Goal: Task Accomplishment & Management: Manage account settings

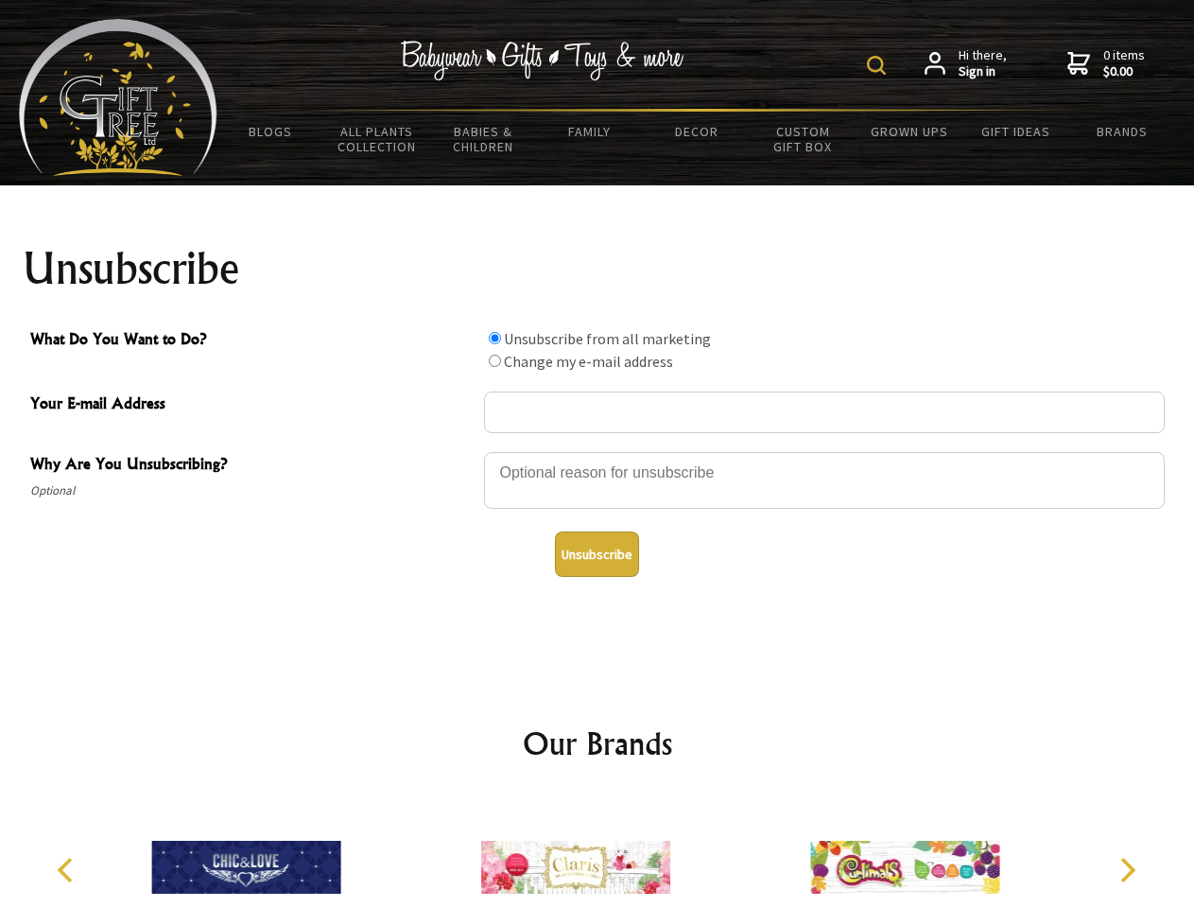
click at [880, 65] on img at bounding box center [876, 65] width 19 height 19
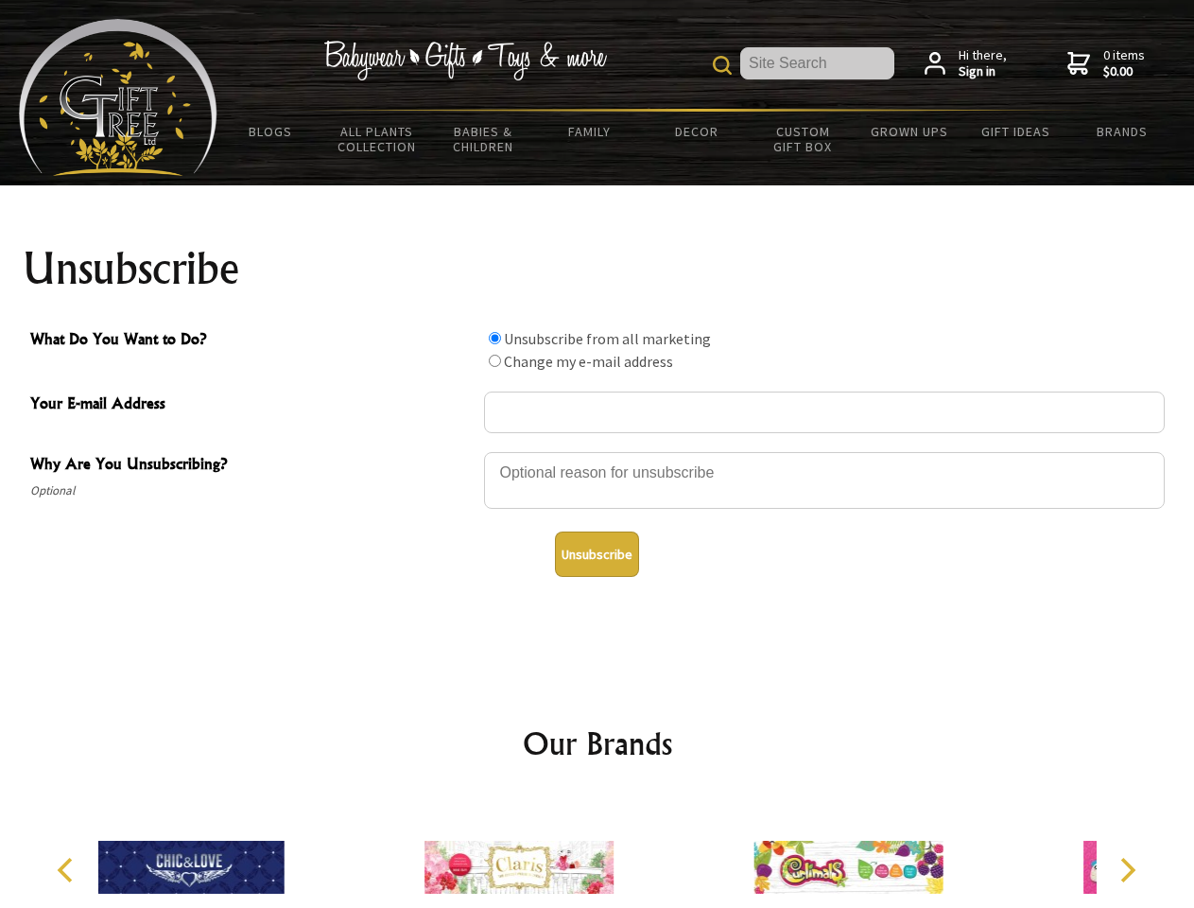
click at [598, 451] on div at bounding box center [824, 483] width 681 height 66
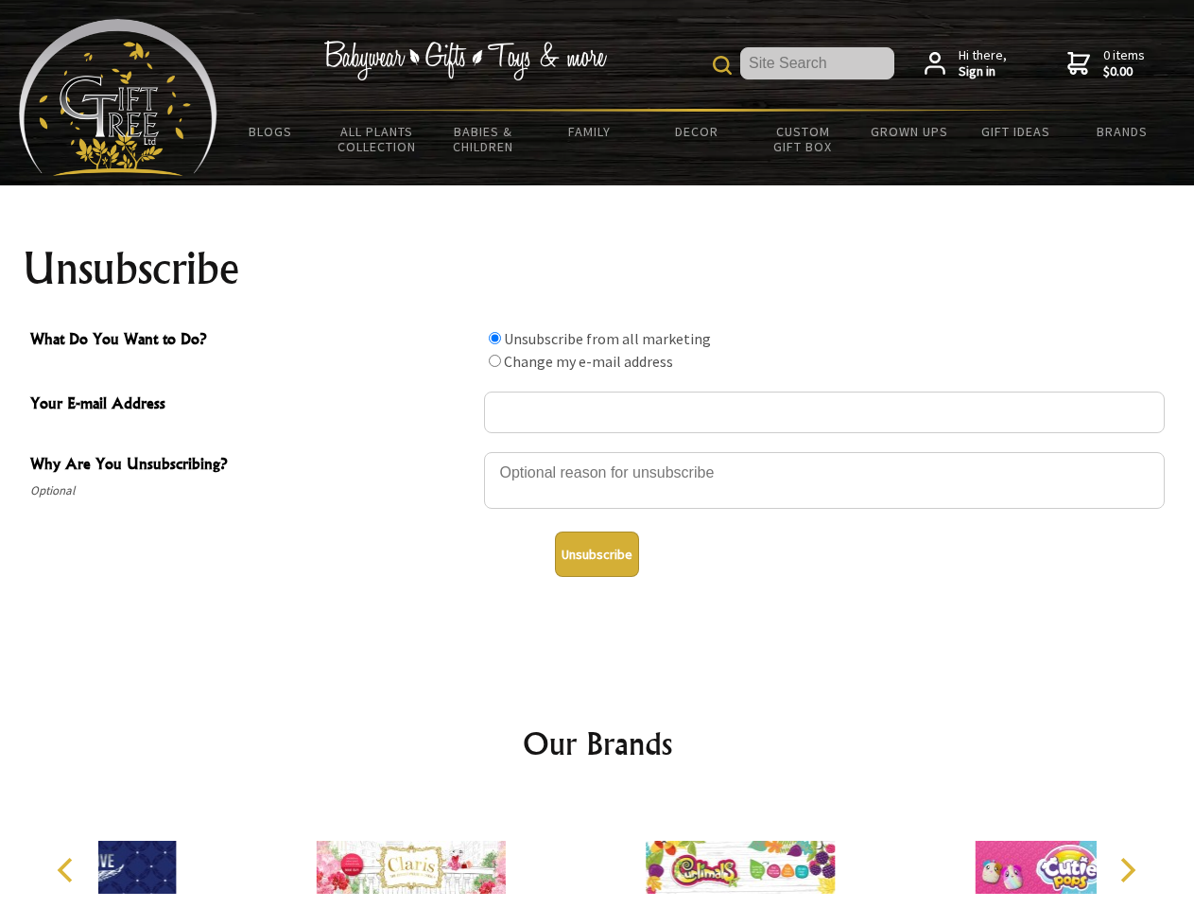
click at [495, 338] on input "What Do You Want to Do?" at bounding box center [495, 338] width 12 height 12
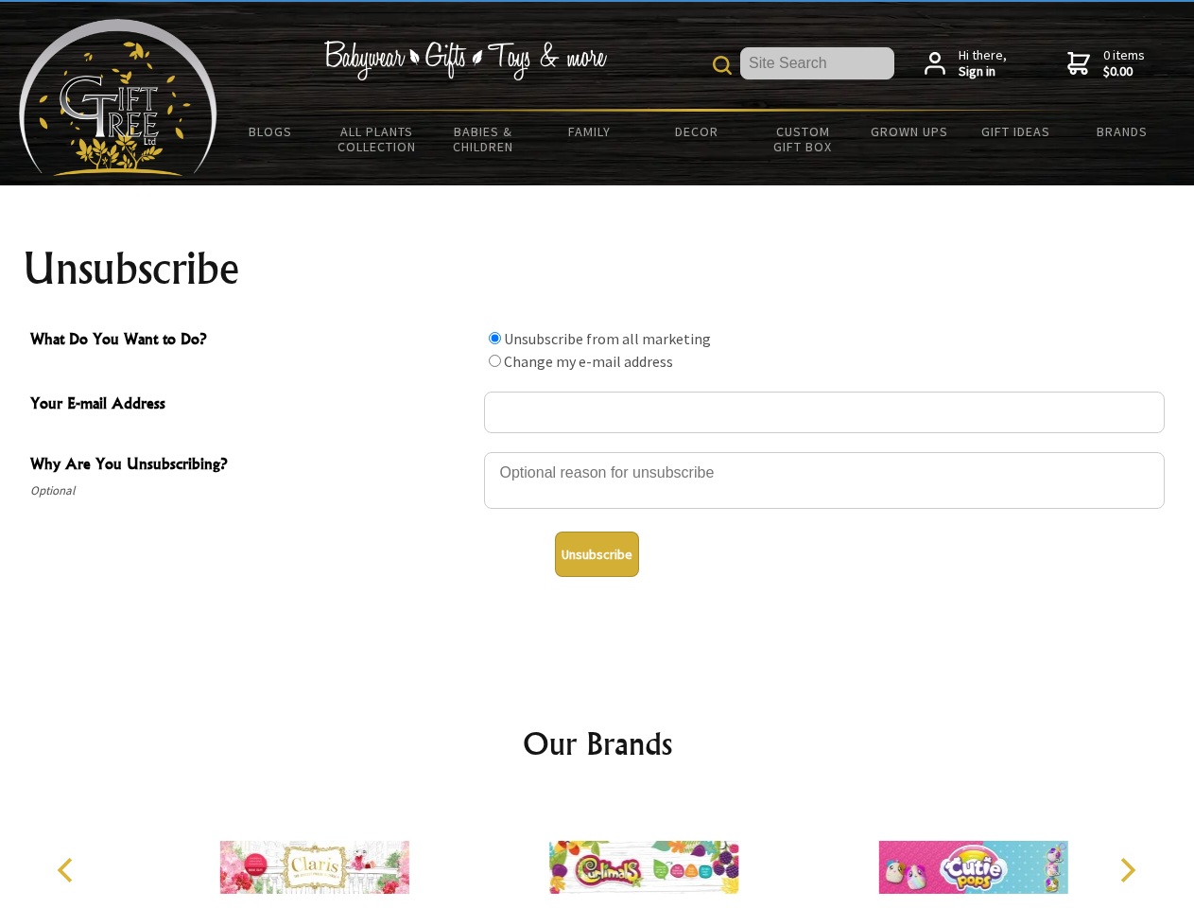
click at [495, 360] on input "What Do You Want to Do?" at bounding box center [495, 361] width 12 height 12
radio input "true"
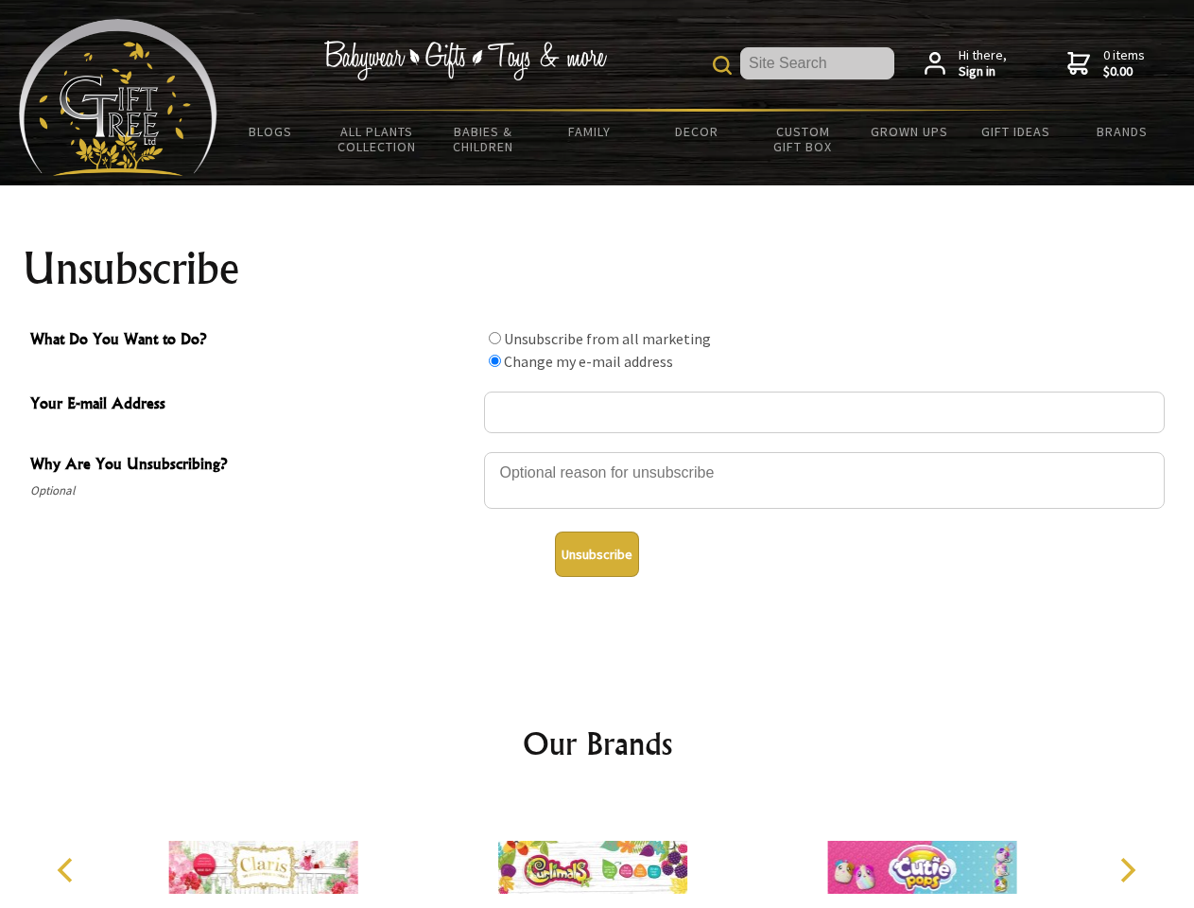
click at [597, 554] on button "Unsubscribe" at bounding box center [597, 554] width 84 height 45
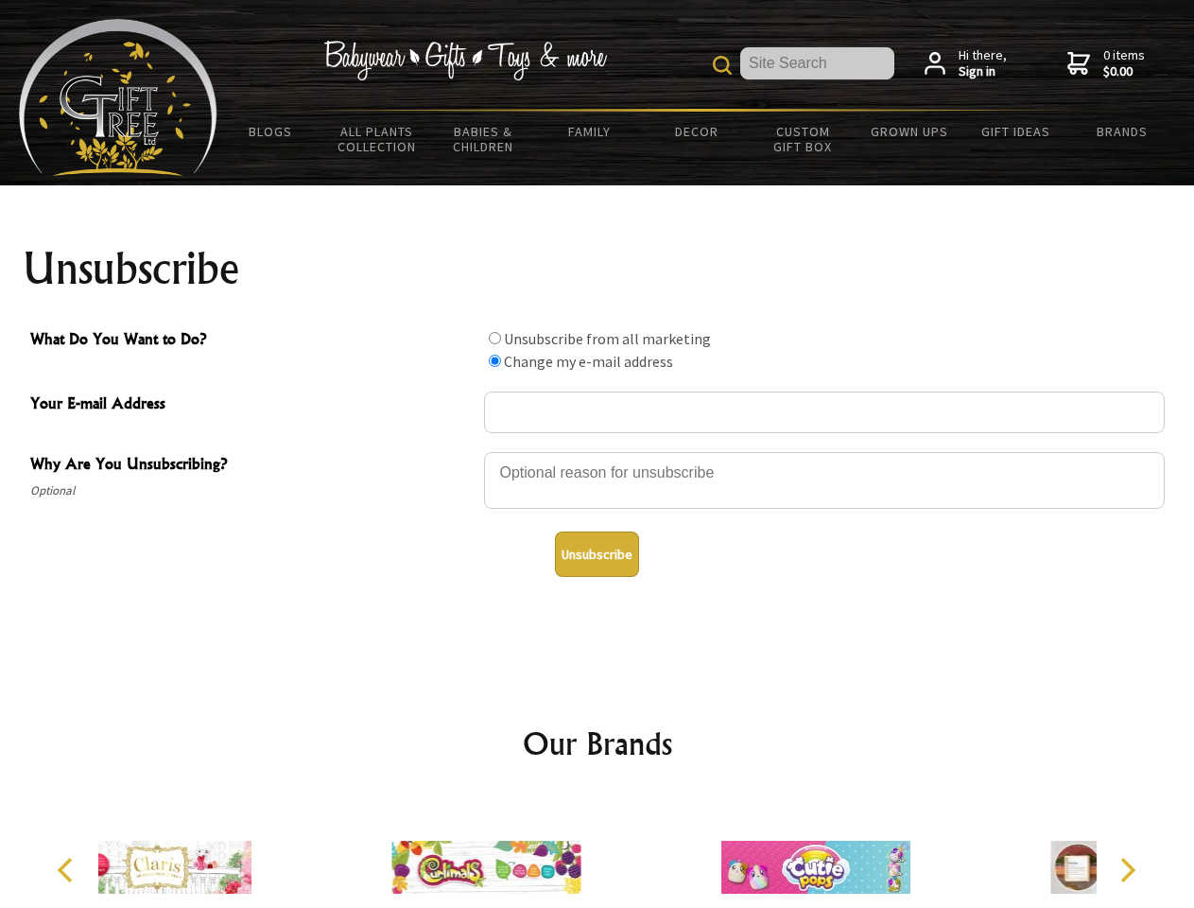
click at [68, 870] on icon "Previous" at bounding box center [67, 870] width 25 height 25
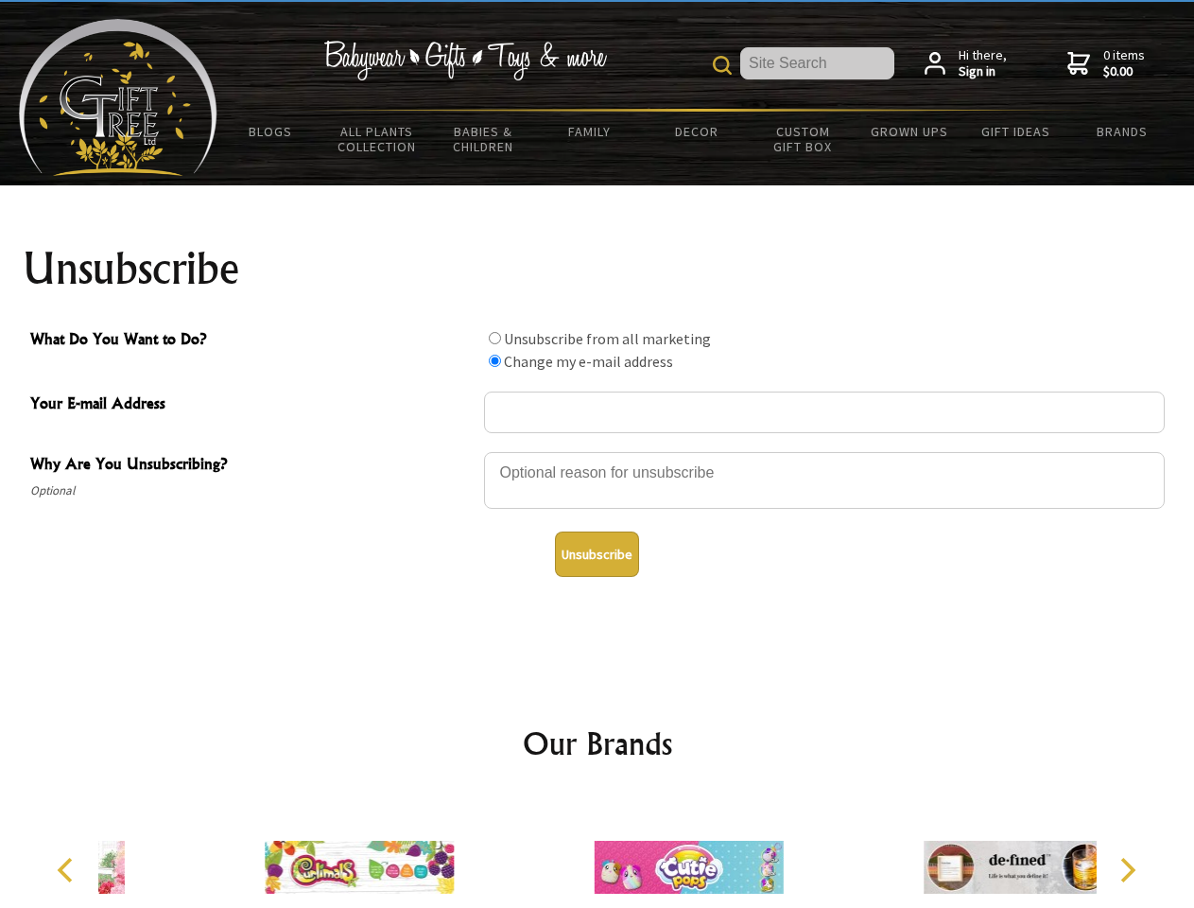
click at [1127, 870] on icon "Next" at bounding box center [1126, 870] width 25 height 25
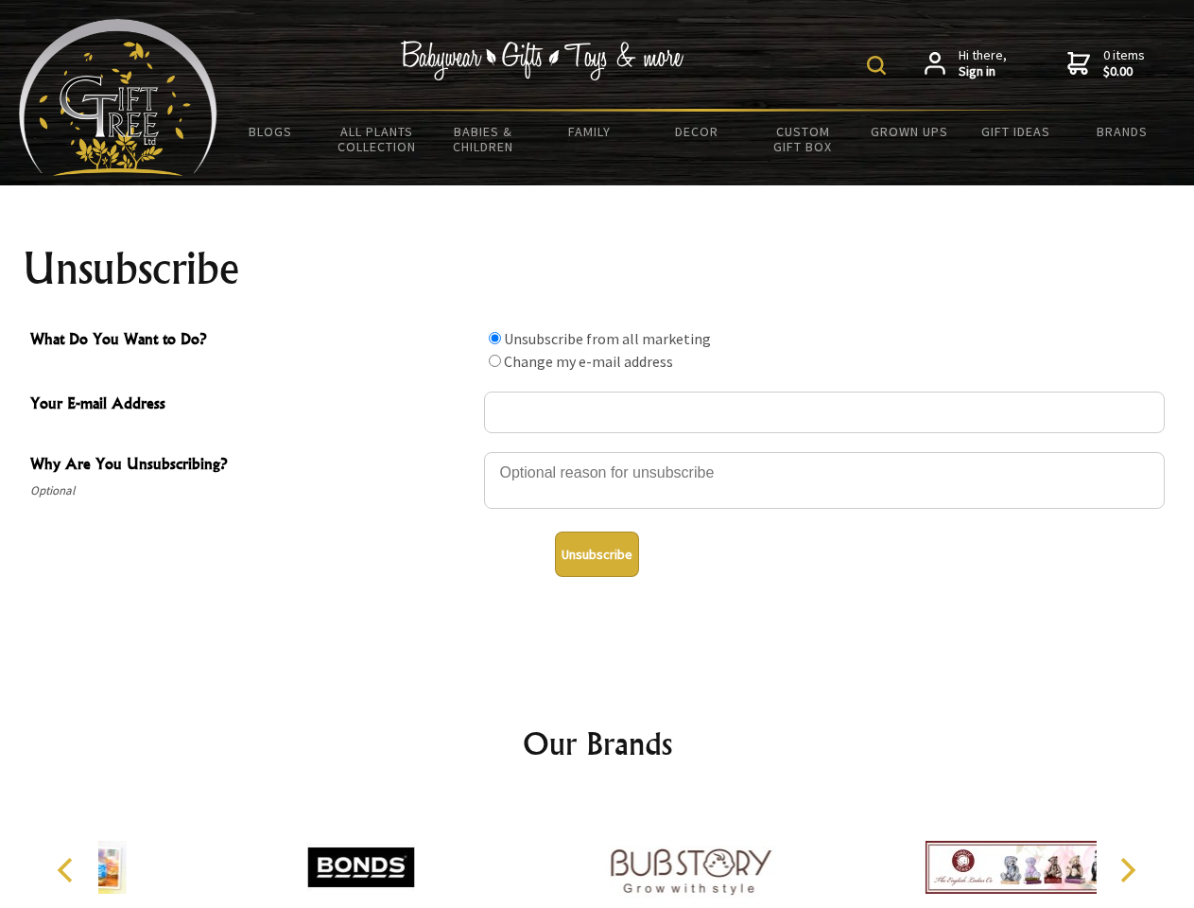
click at [880, 65] on img at bounding box center [876, 65] width 19 height 19
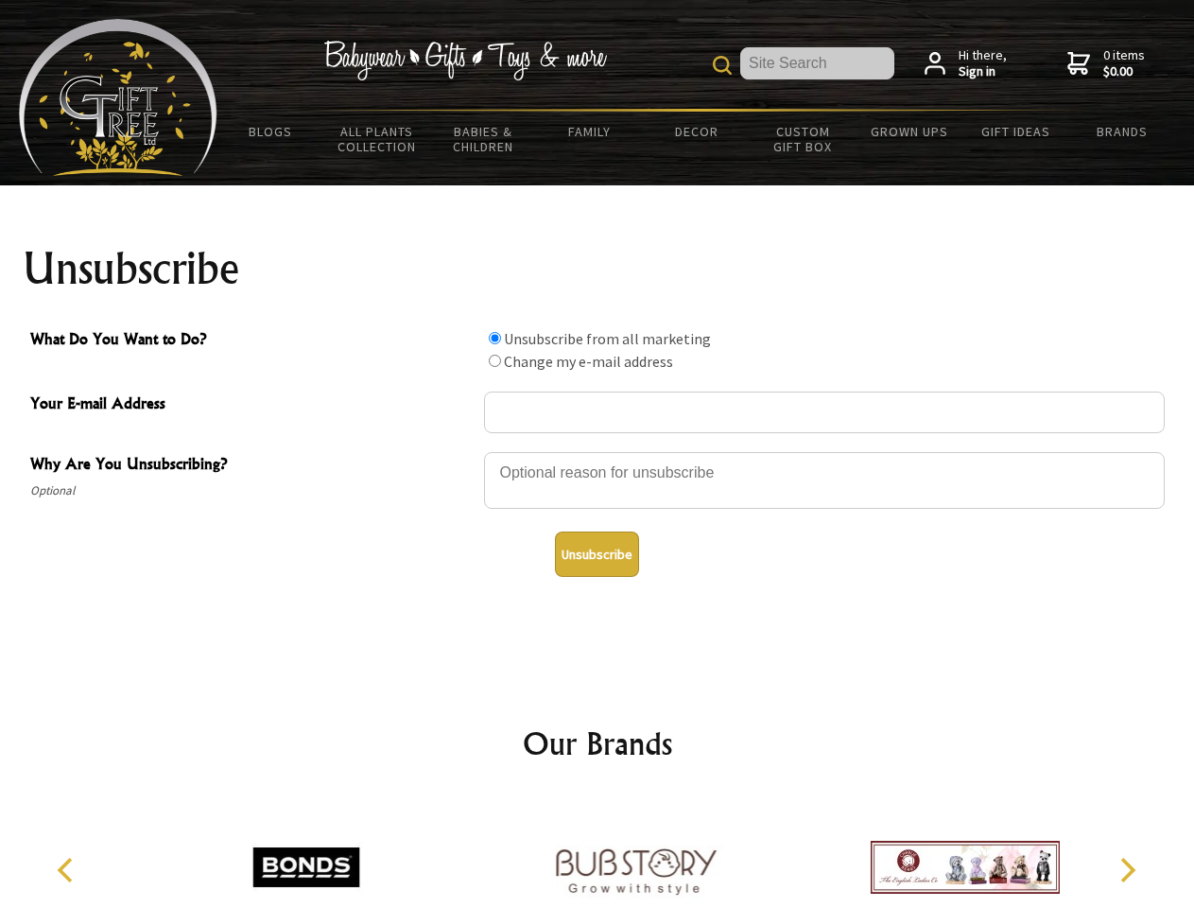
click at [598, 451] on div at bounding box center [824, 483] width 681 height 66
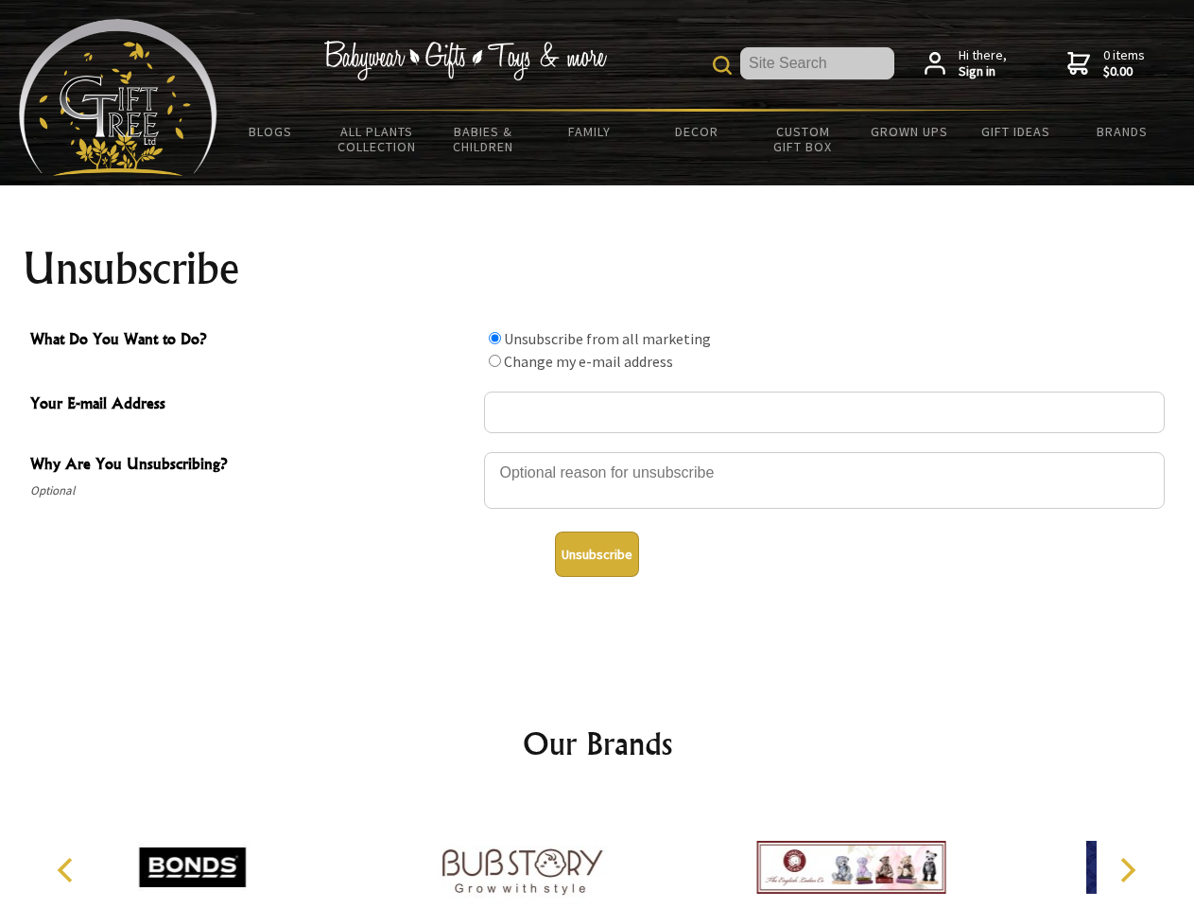
click at [495, 338] on input "What Do You Want to Do?" at bounding box center [495, 338] width 12 height 12
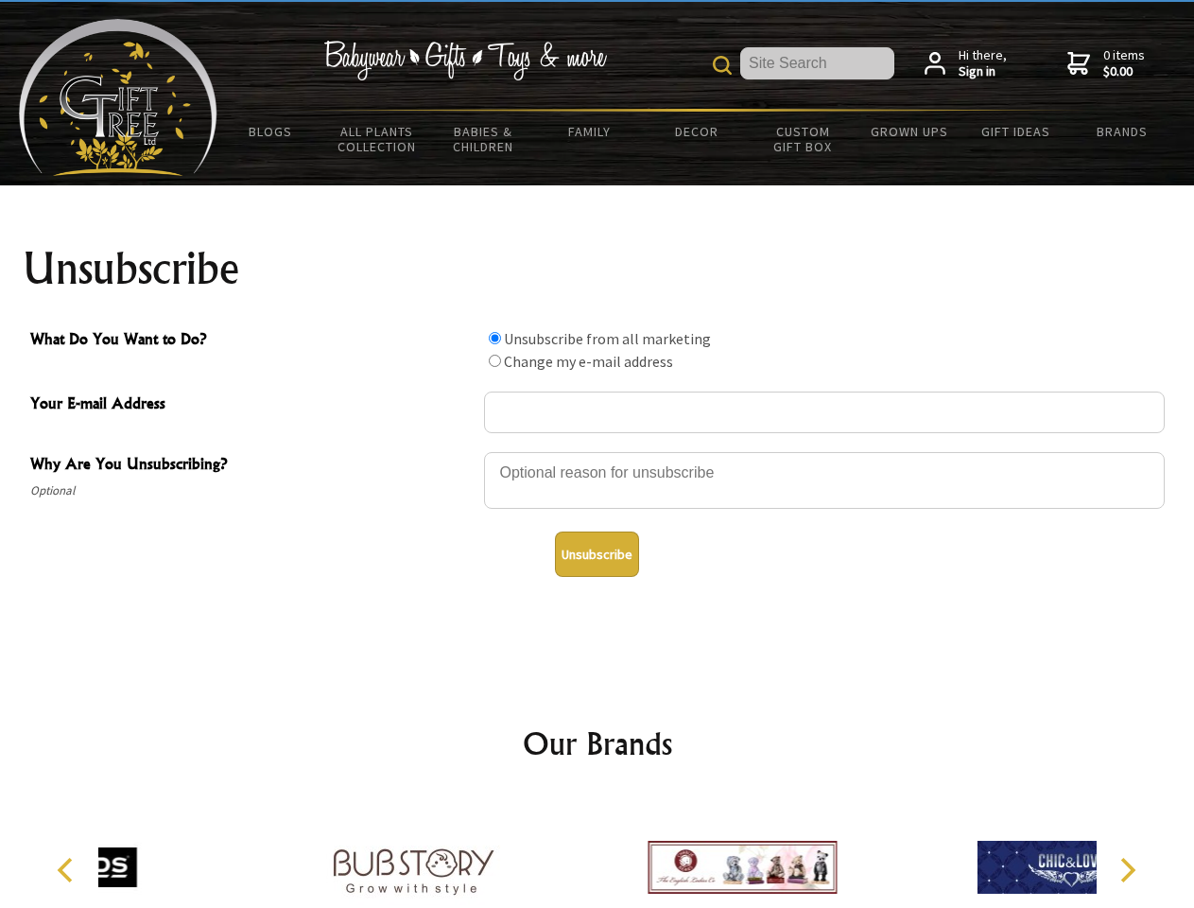
click at [495, 360] on input "What Do You Want to Do?" at bounding box center [495, 361] width 12 height 12
radio input "true"
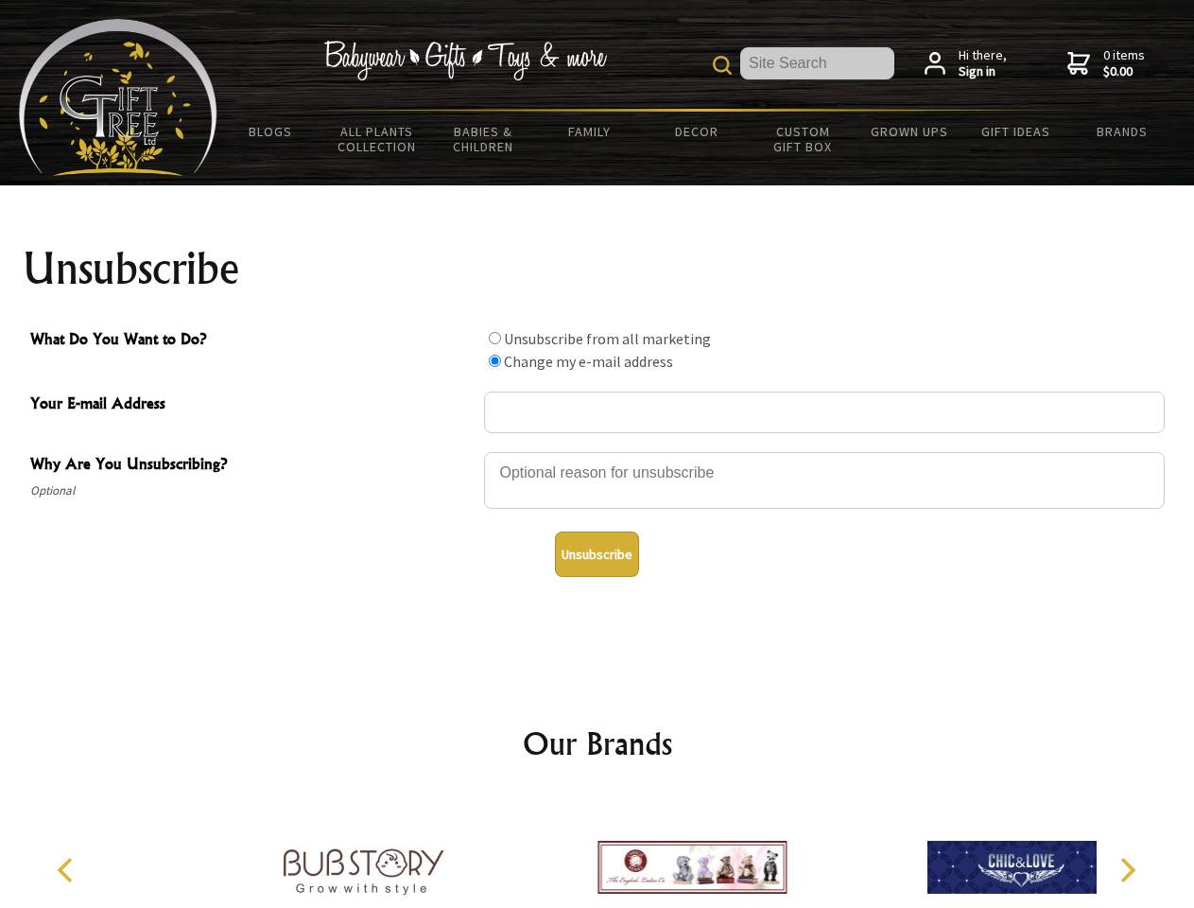
click at [597, 554] on button "Unsubscribe" at bounding box center [597, 554] width 84 height 45
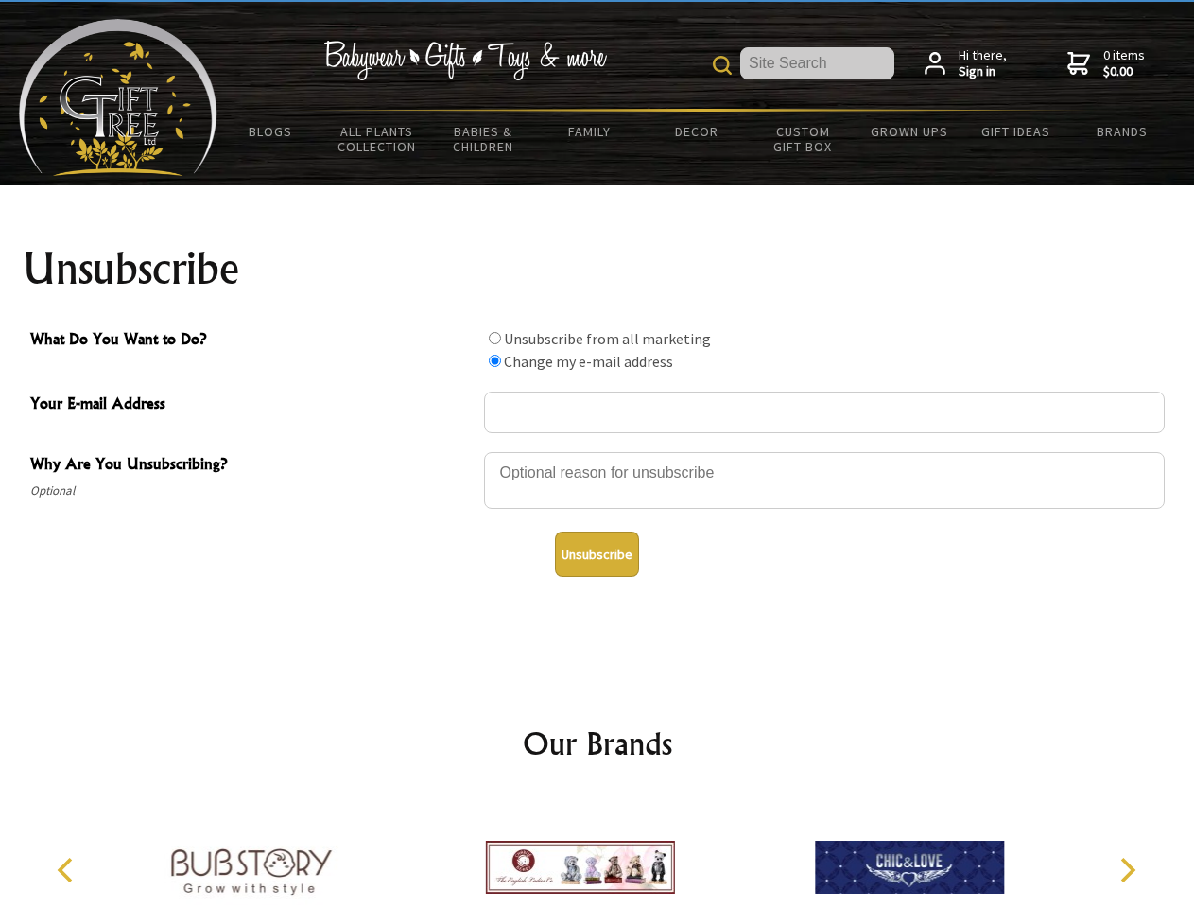
click at [68, 870] on icon "Previous" at bounding box center [67, 870] width 25 height 25
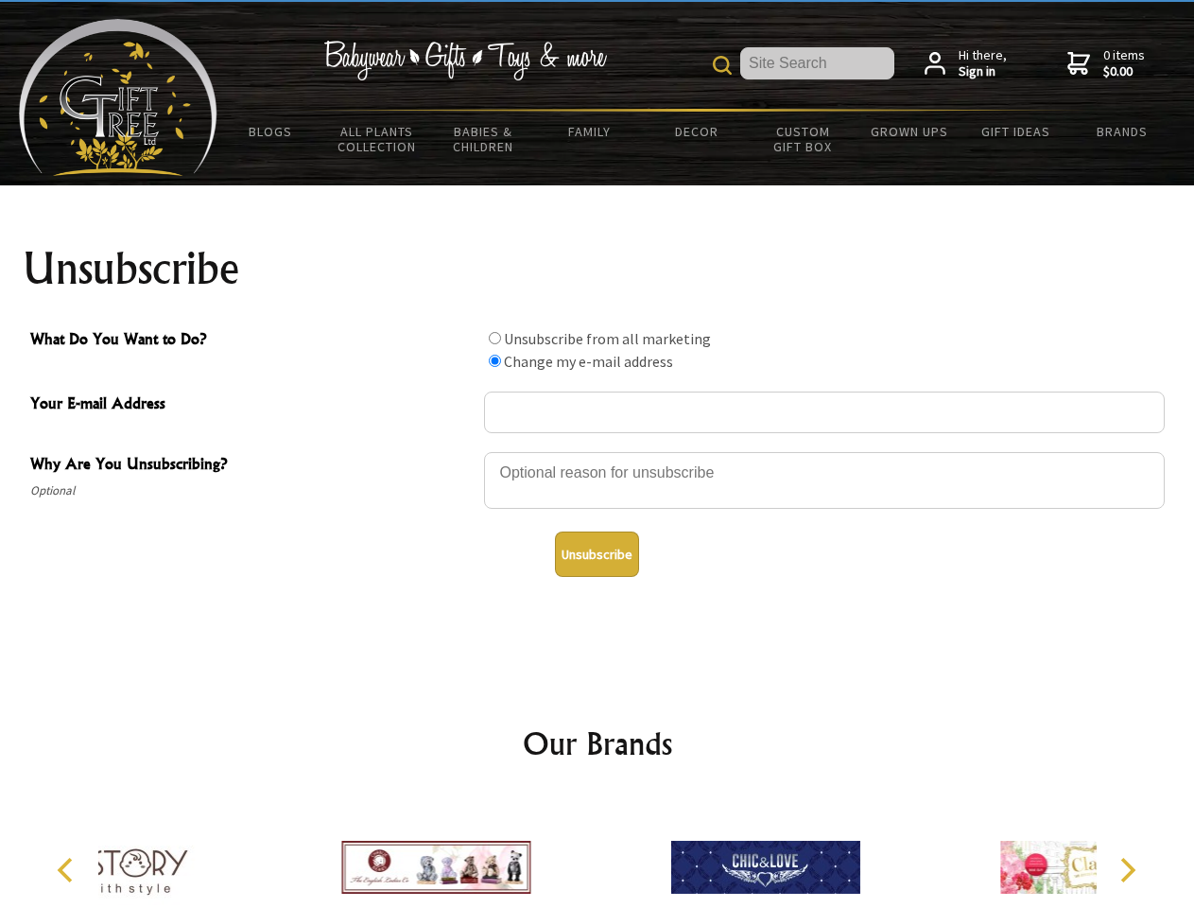
click at [1127, 870] on icon "Next" at bounding box center [1126, 870] width 25 height 25
